Goal: Task Accomplishment & Management: Complete application form

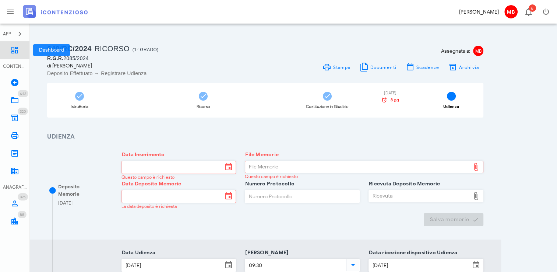
click at [11, 53] on icon at bounding box center [14, 50] width 9 height 9
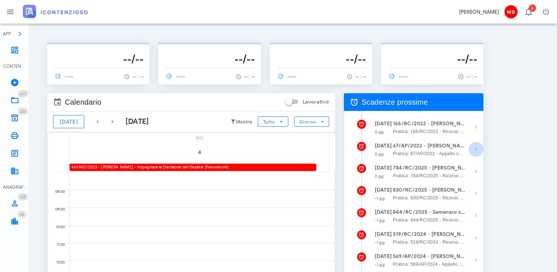
click at [473, 149] on icon "button" at bounding box center [475, 149] width 9 height 9
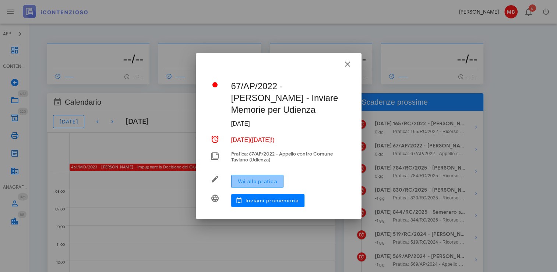
click at [245, 182] on span "Vai alla pratica" at bounding box center [257, 181] width 40 height 6
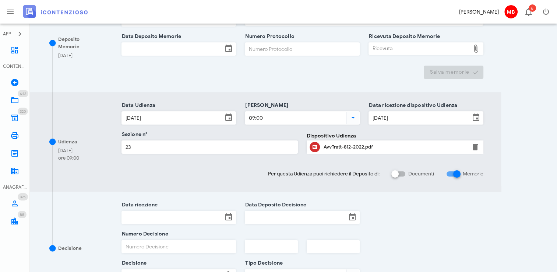
scroll to position [255, 0]
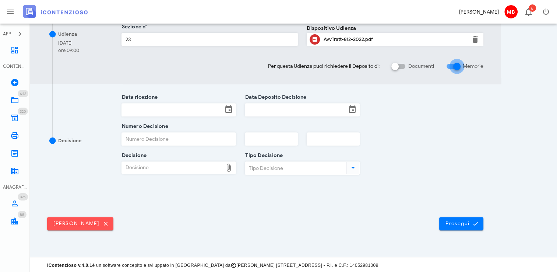
click at [454, 67] on div at bounding box center [456, 66] width 13 height 13
checkbox input "false"
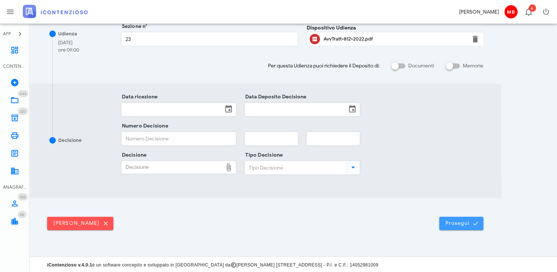
click at [467, 225] on span "Prosegui" at bounding box center [461, 223] width 32 height 7
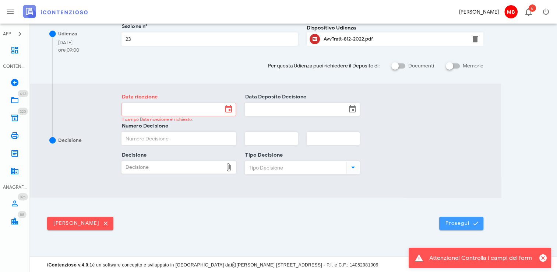
click at [461, 222] on span "Prosegui" at bounding box center [461, 223] width 32 height 7
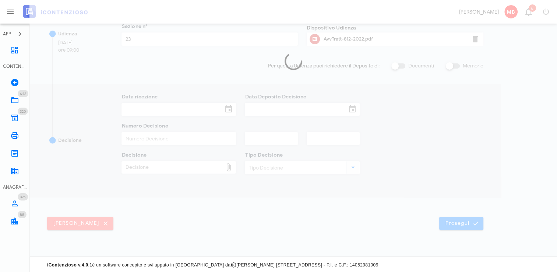
scroll to position [0, 0]
